Goal: Check status

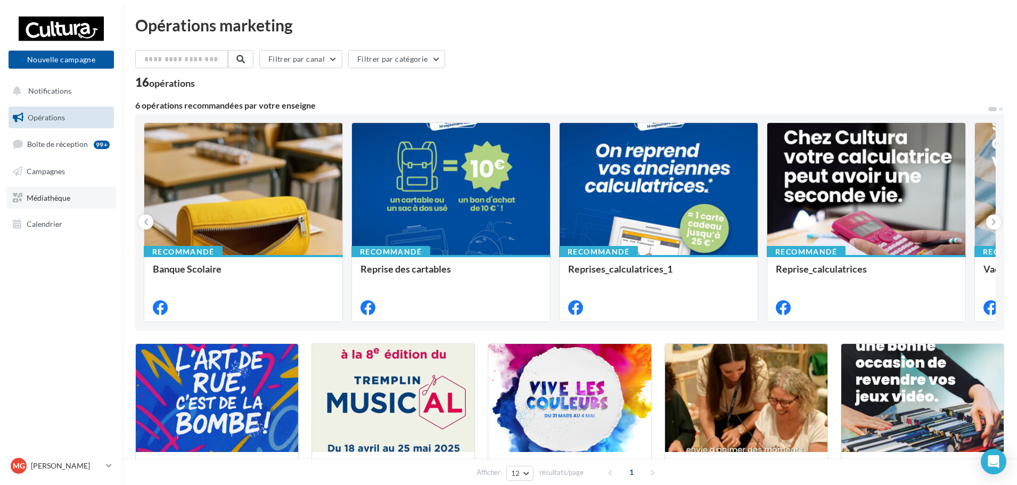
drag, startPoint x: 56, startPoint y: 190, endPoint x: 59, endPoint y: 167, distance: 22.6
click at [56, 190] on link "Médiathèque" at bounding box center [61, 198] width 110 height 22
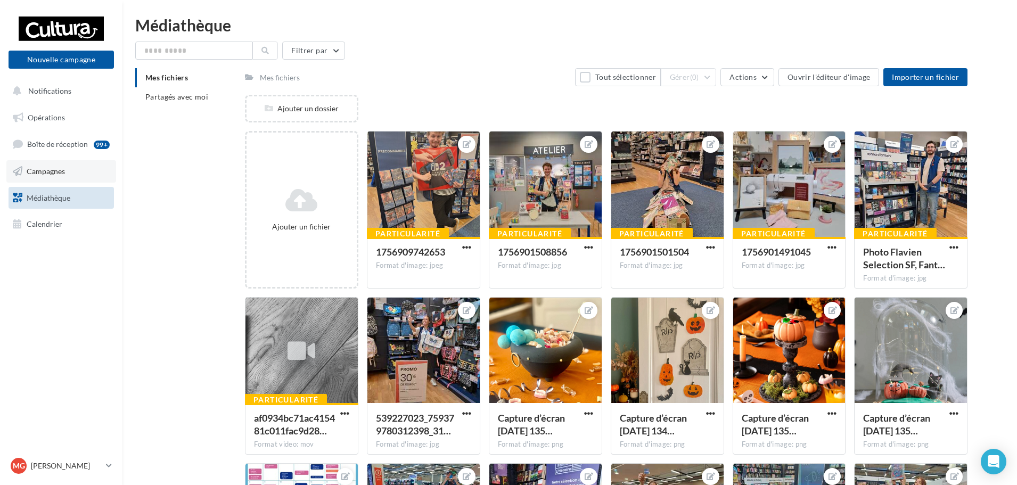
click at [72, 170] on link "Campagnes" at bounding box center [61, 171] width 110 height 22
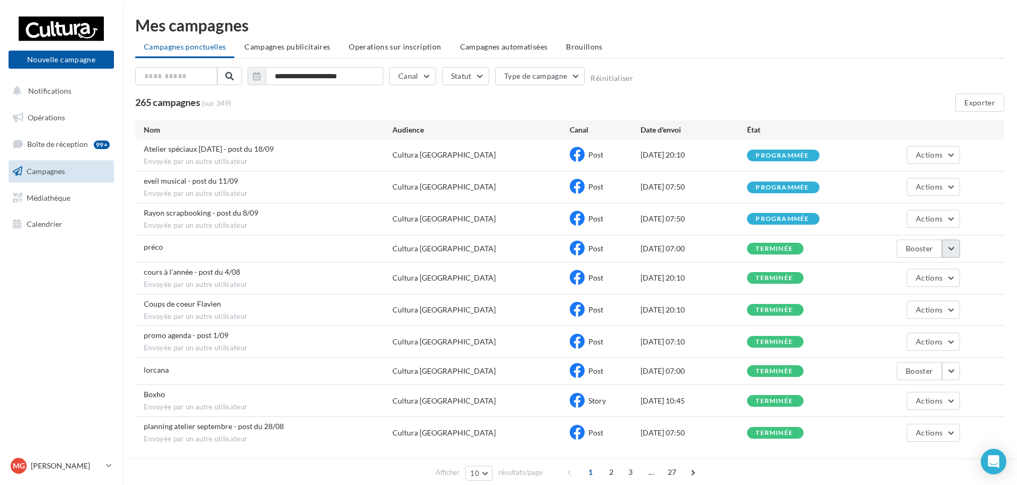
click at [957, 252] on button "button" at bounding box center [951, 249] width 18 height 18
click at [904, 276] on button "Voir les résultats" at bounding box center [906, 274] width 106 height 28
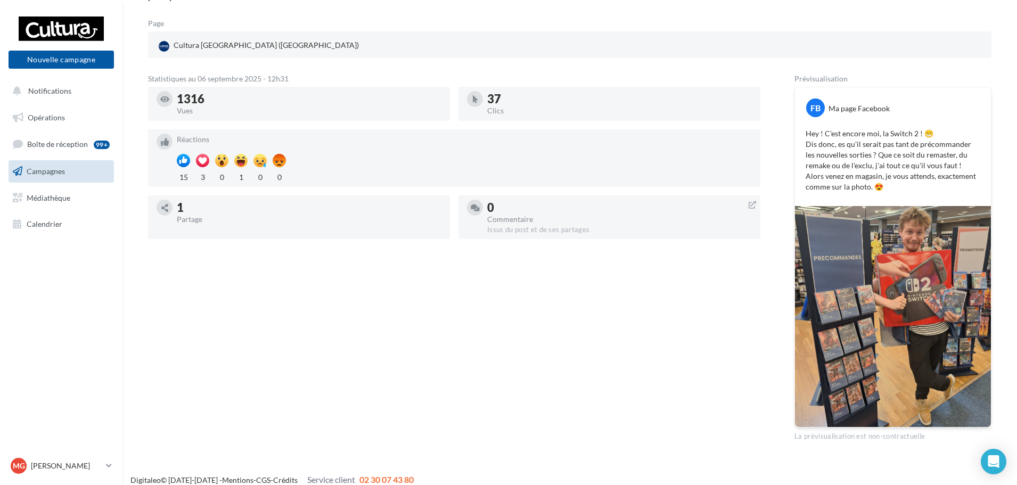
scroll to position [136, 0]
